Goal: Transaction & Acquisition: Purchase product/service

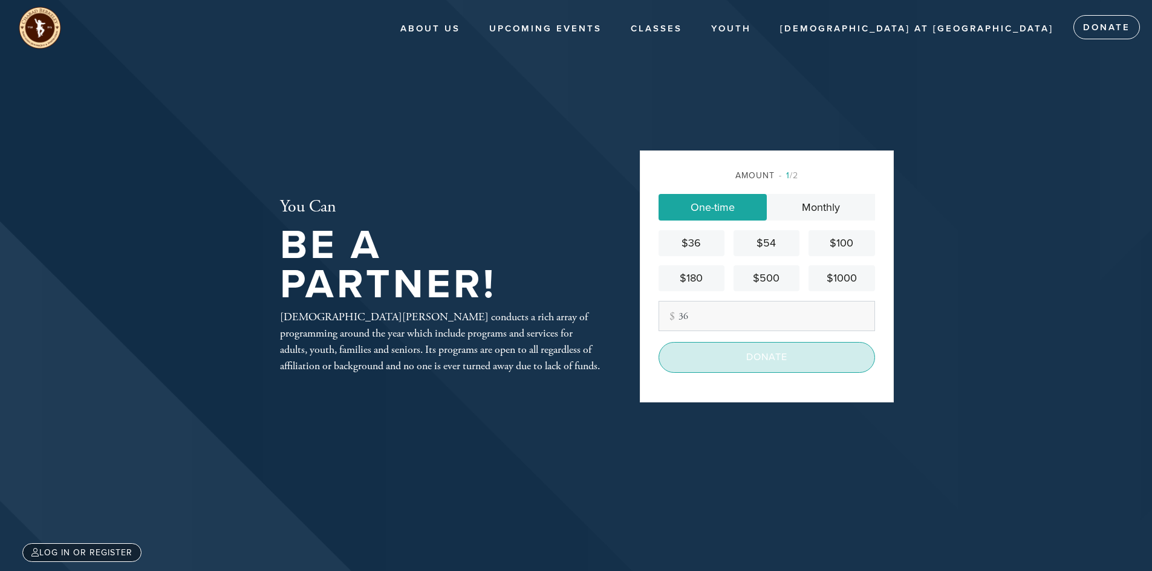
type input "36"
click at [762, 356] on input "Donate" at bounding box center [766, 357] width 216 height 30
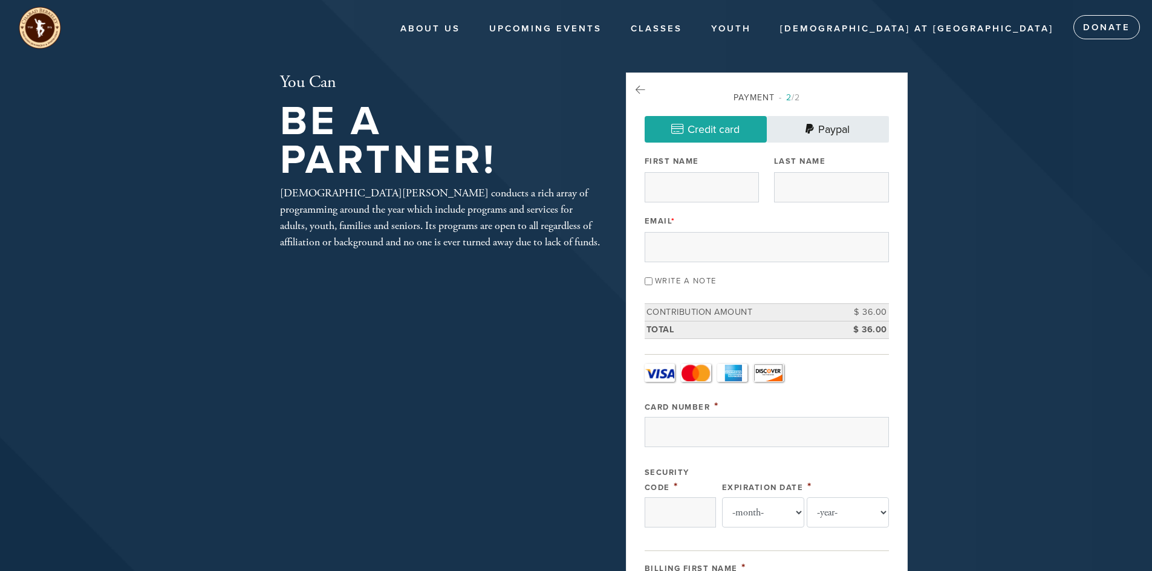
click at [805, 127] on icon at bounding box center [809, 129] width 8 height 11
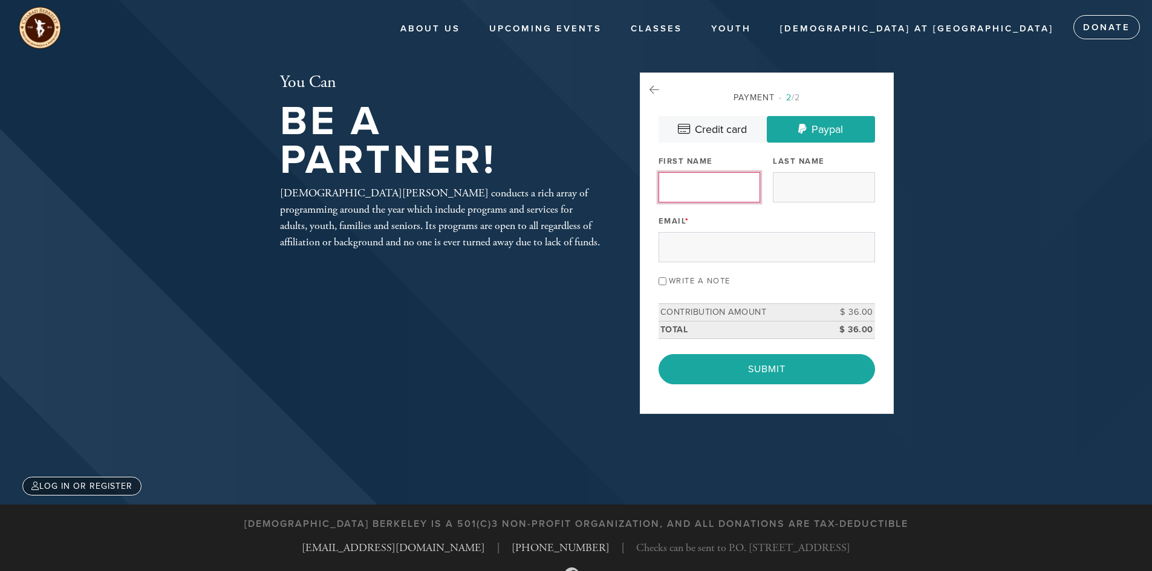
click at [723, 186] on input "First Name" at bounding box center [709, 187] width 102 height 30
type input "[PERSON_NAME]"
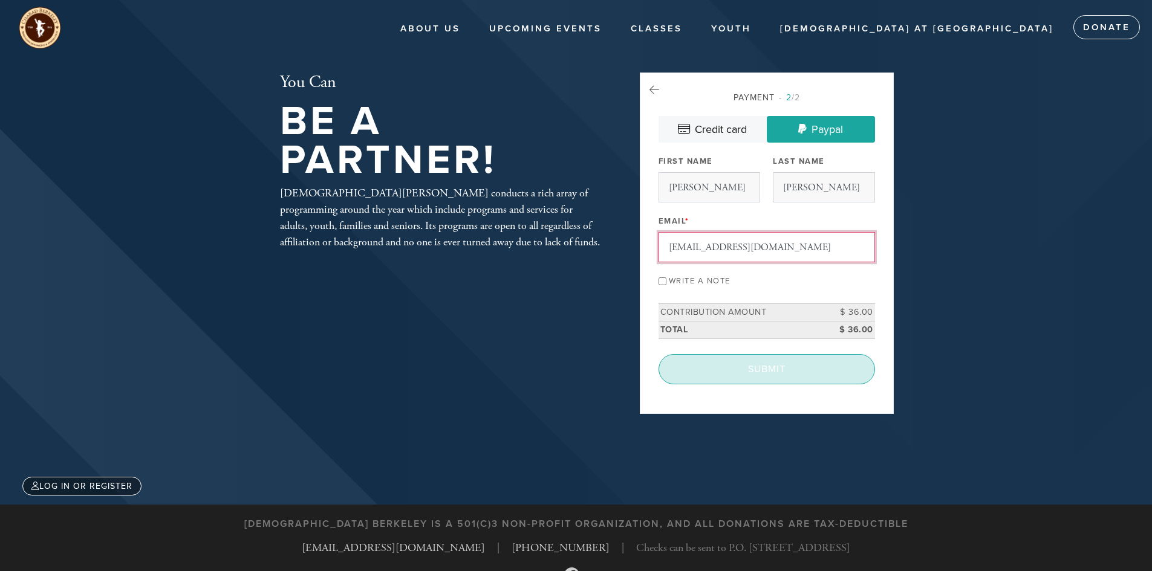
type input "[EMAIL_ADDRESS][DOMAIN_NAME]"
click at [763, 366] on input "Submit" at bounding box center [766, 369] width 216 height 30
